Goal: Transaction & Acquisition: Purchase product/service

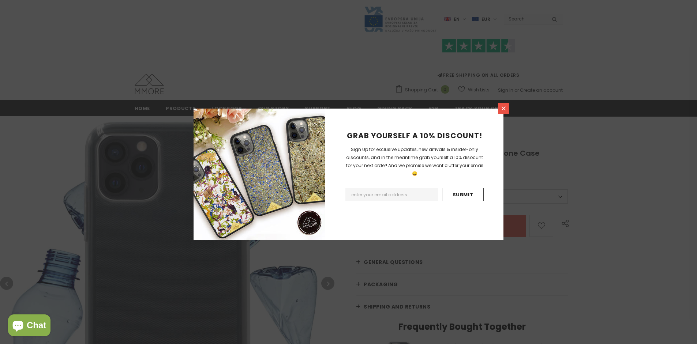
click at [503, 108] on icon at bounding box center [504, 108] width 4 height 4
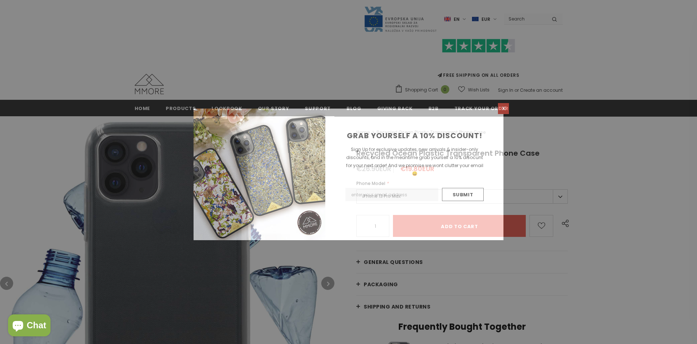
click at [503, 108] on icon at bounding box center [504, 108] width 4 height 4
